Goal: Task Accomplishment & Management: Manage account settings

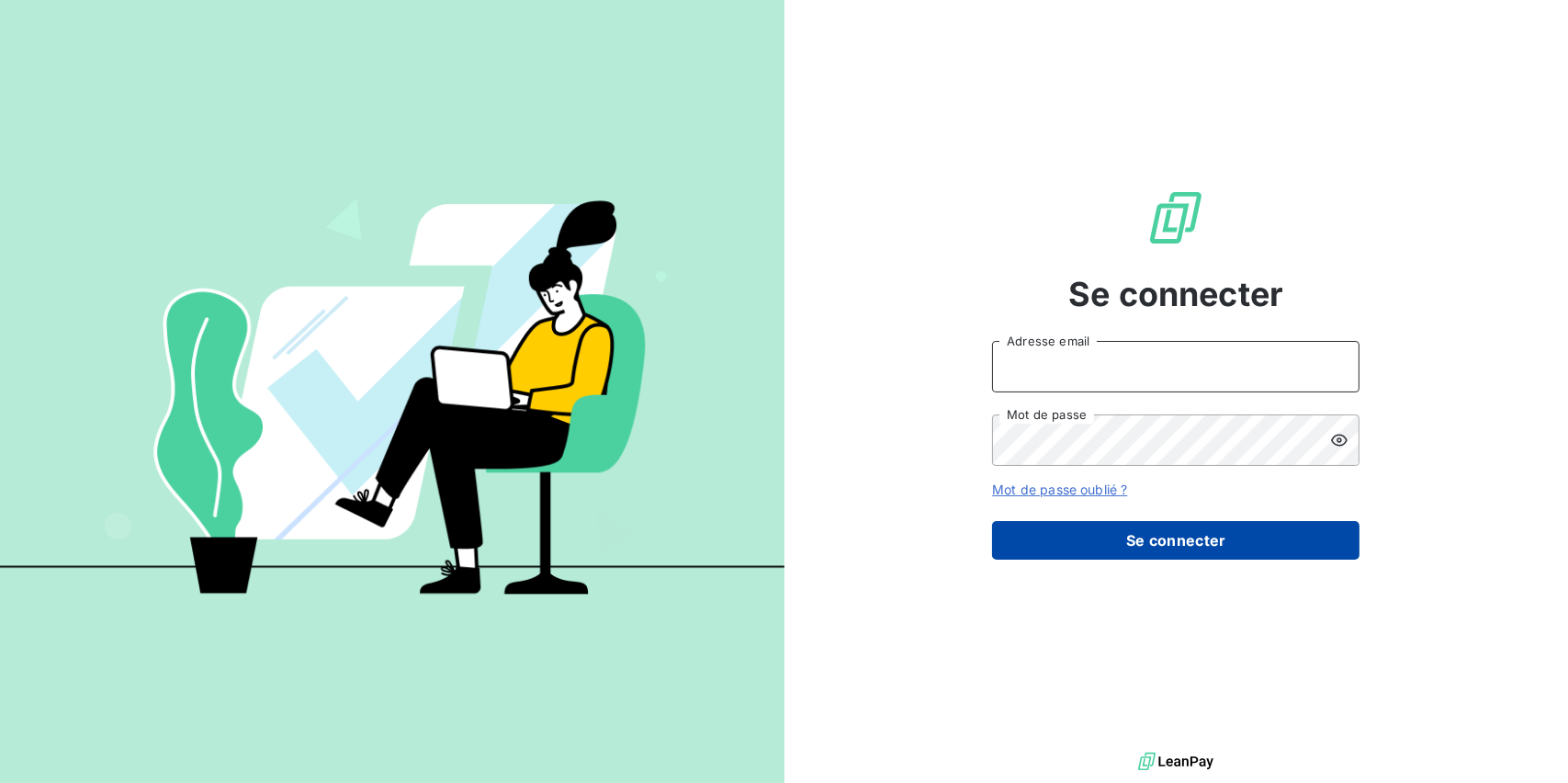
type input "[EMAIL_ADDRESS][PERSON_NAME][DOMAIN_NAME]"
click at [1134, 532] on button "Se connecter" at bounding box center [1175, 540] width 367 height 39
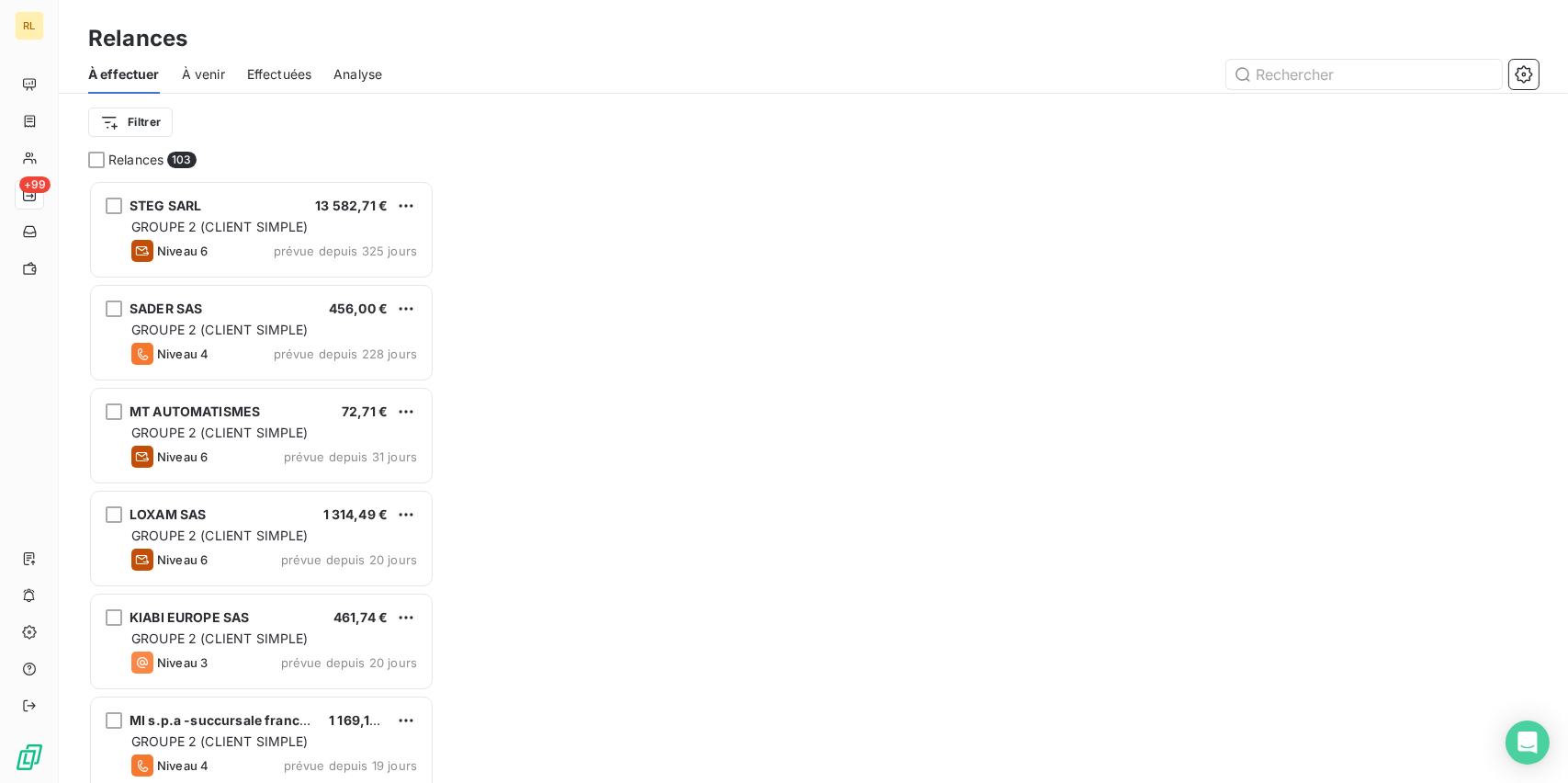
scroll to position [588, 332]
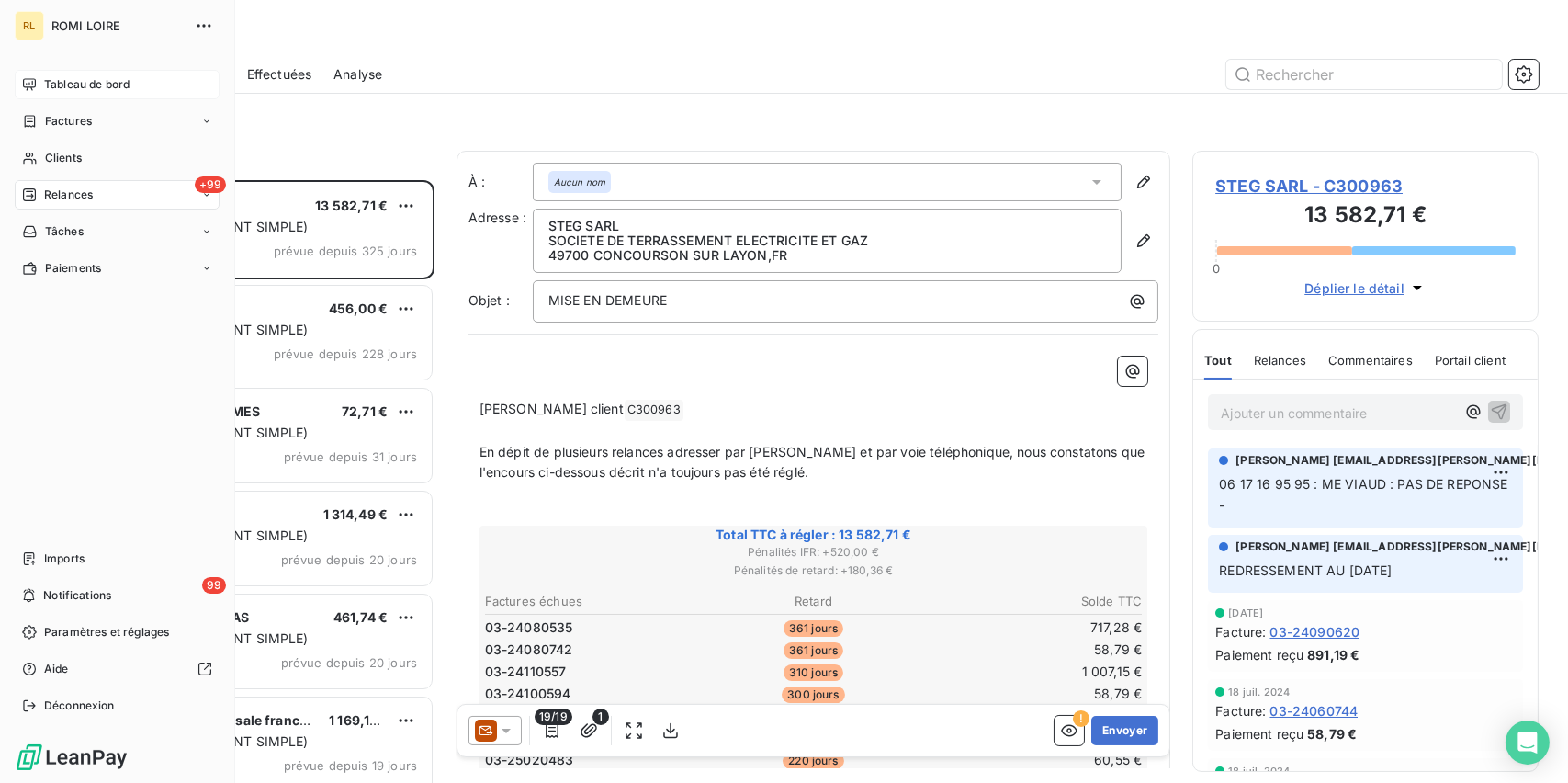
click at [66, 88] on span "Tableau de bord" at bounding box center [87, 84] width 86 height 17
